Goal: Learn about a topic

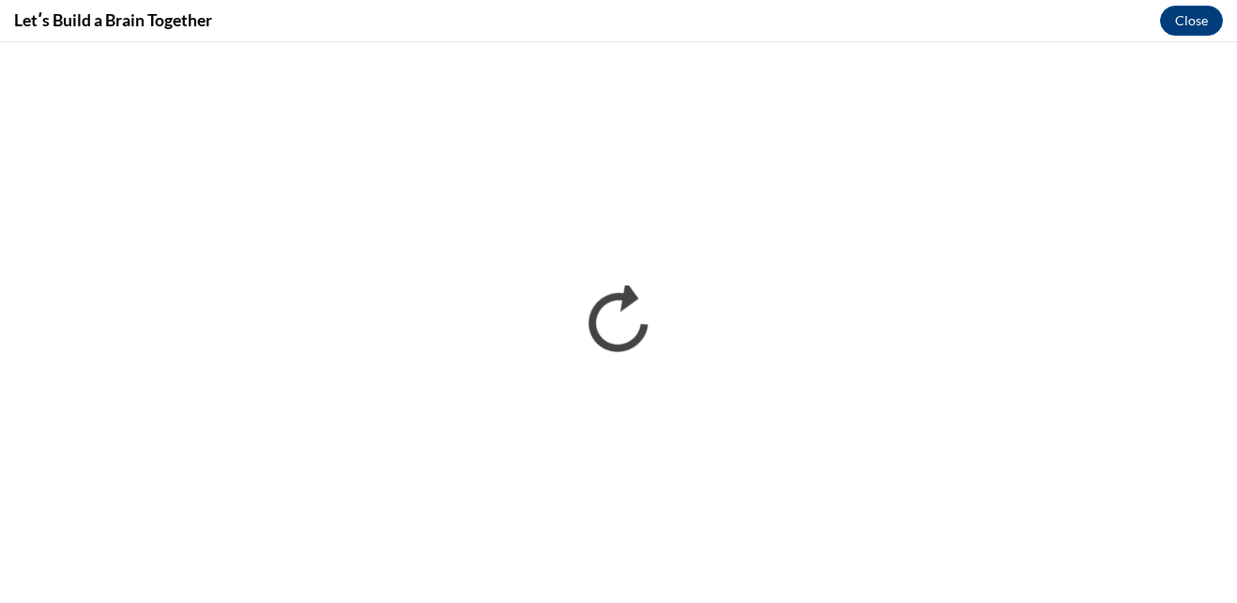
scroll to position [558, 0]
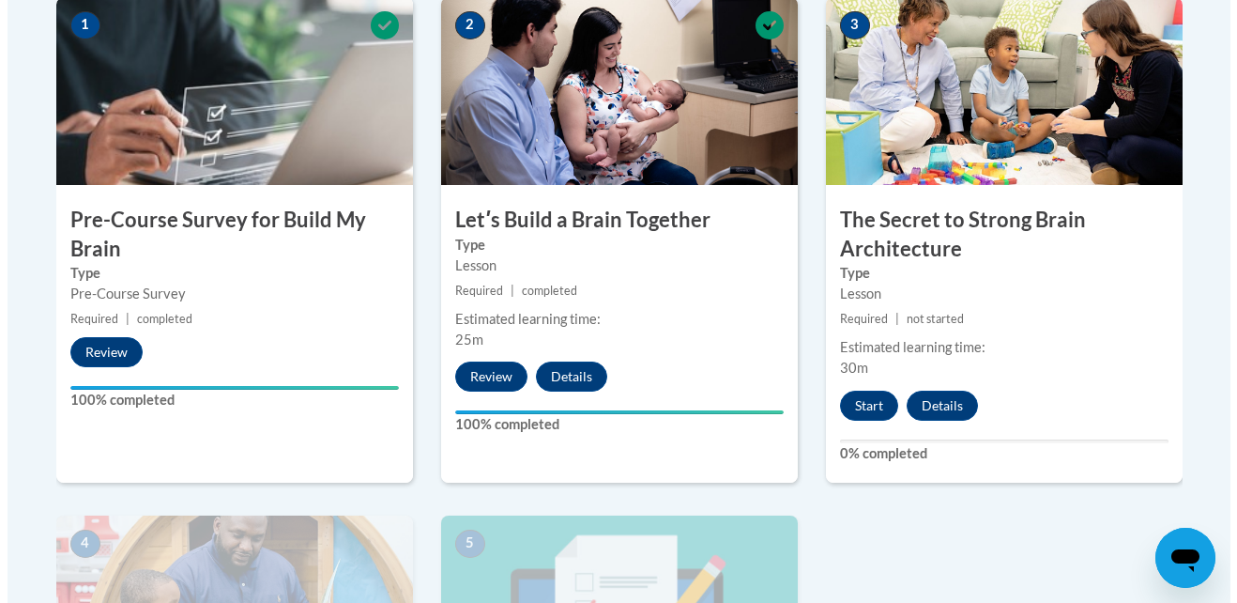
scroll to position [617, 0]
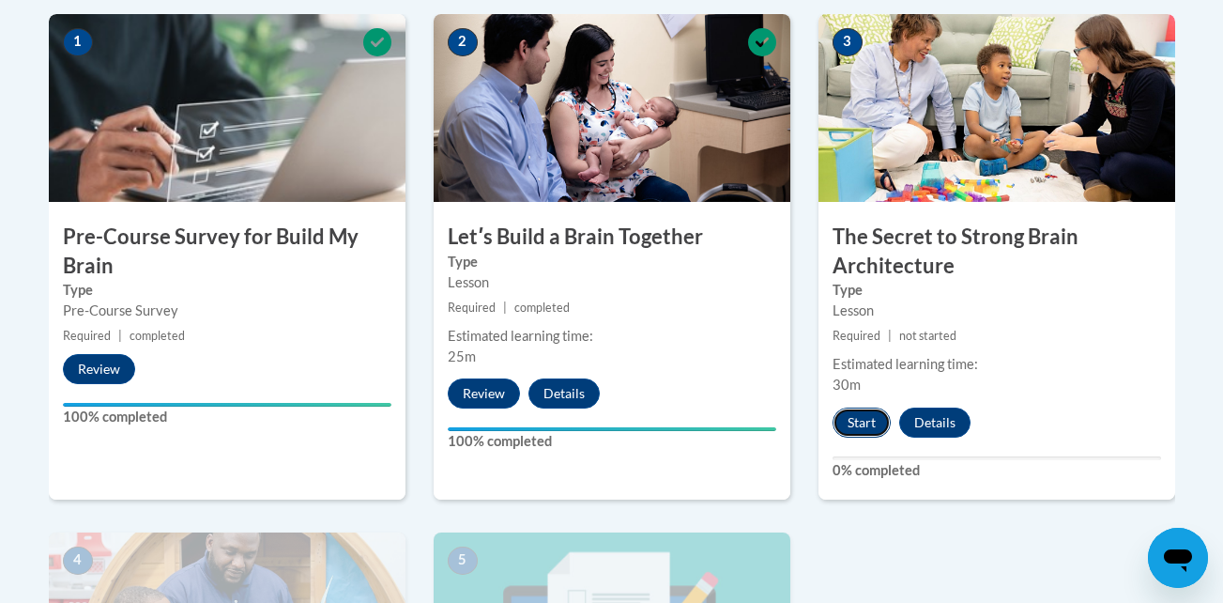
click at [867, 419] on button "Start" at bounding box center [862, 422] width 58 height 30
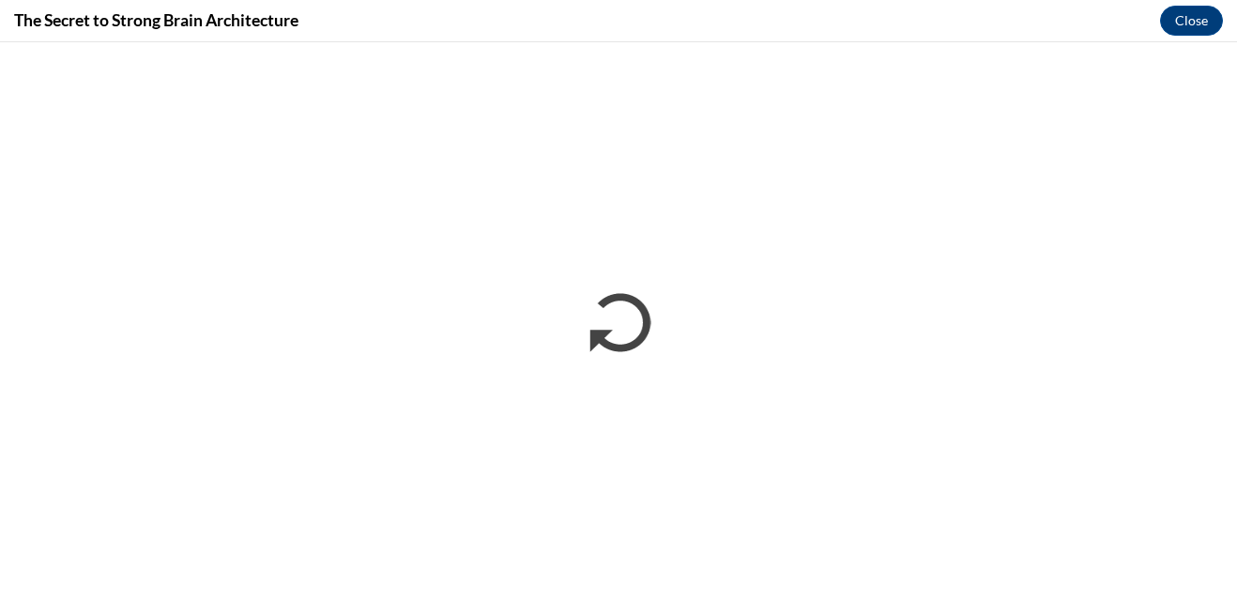
scroll to position [0, 0]
